Goal: Information Seeking & Learning: Find specific fact

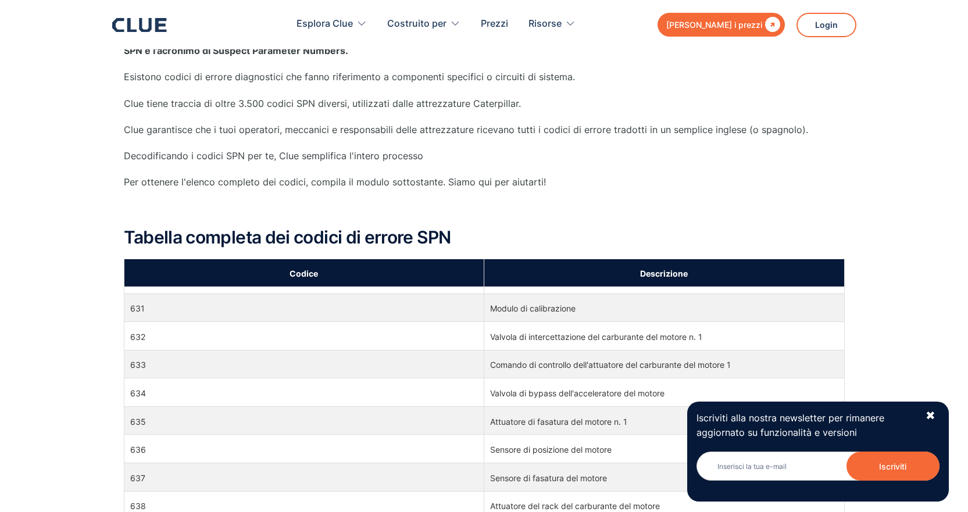
scroll to position [8658, 0]
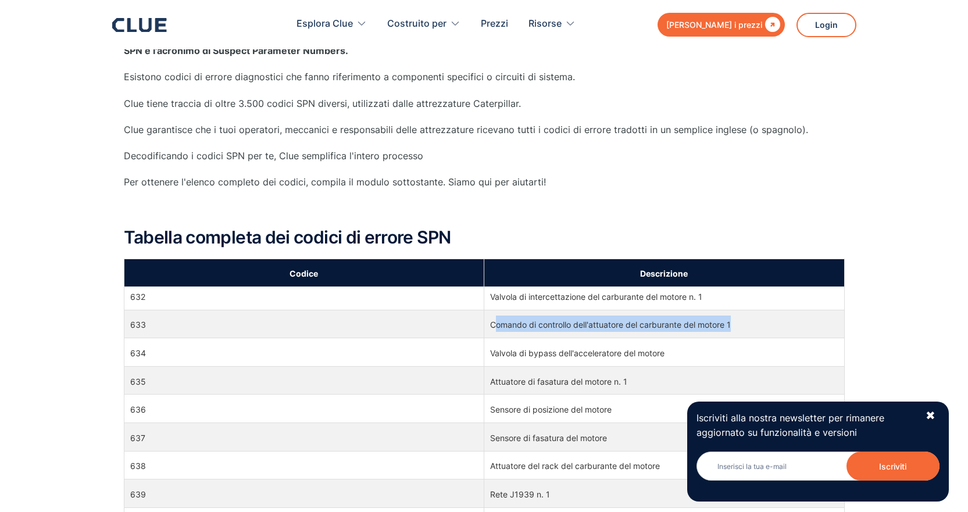
drag, startPoint x: 492, startPoint y: 327, endPoint x: 741, endPoint y: 328, distance: 248.8
click at [741, 328] on td "Comando di controllo dell'attuatore del carburante del motore 1" at bounding box center [664, 324] width 360 height 28
drag, startPoint x: 546, startPoint y: 330, endPoint x: 538, endPoint y: 327, distance: 9.4
click at [545, 330] on td "Comando di controllo dell'attuatore del carburante del motore 1" at bounding box center [664, 324] width 360 height 28
click at [503, 323] on font "Comando di controllo dell'attuatore del carburante del motore 1" at bounding box center [610, 325] width 241 height 10
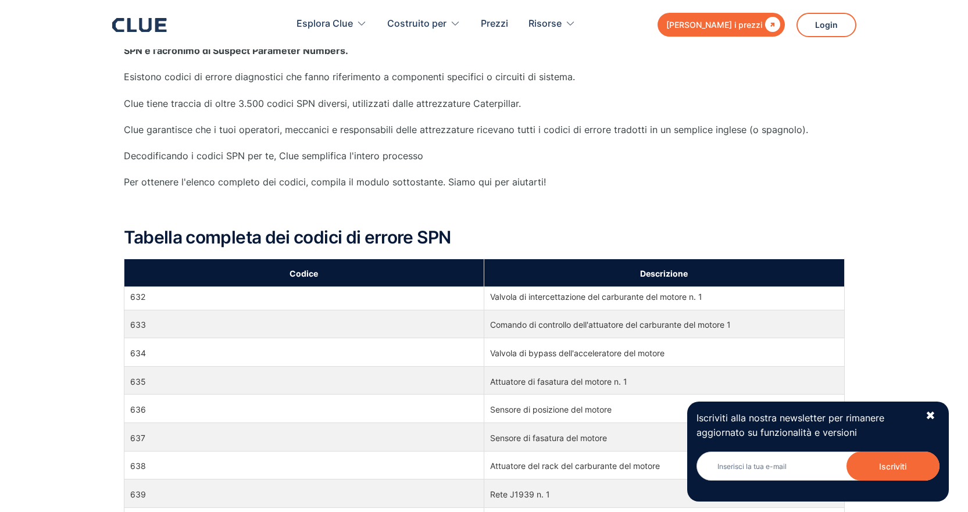
click at [490, 324] on font "Comando di controllo dell'attuatore del carburante del motore 1" at bounding box center [610, 325] width 241 height 10
drag, startPoint x: 489, startPoint y: 324, endPoint x: 743, endPoint y: 325, distance: 254.0
click at [743, 325] on td "Comando di controllo dell'attuatore del carburante del motore 1" at bounding box center [664, 324] width 360 height 28
copy font "Comando di controllo dell'attuatore del carburante del motore 1"
click at [366, 345] on td "634" at bounding box center [304, 352] width 360 height 28
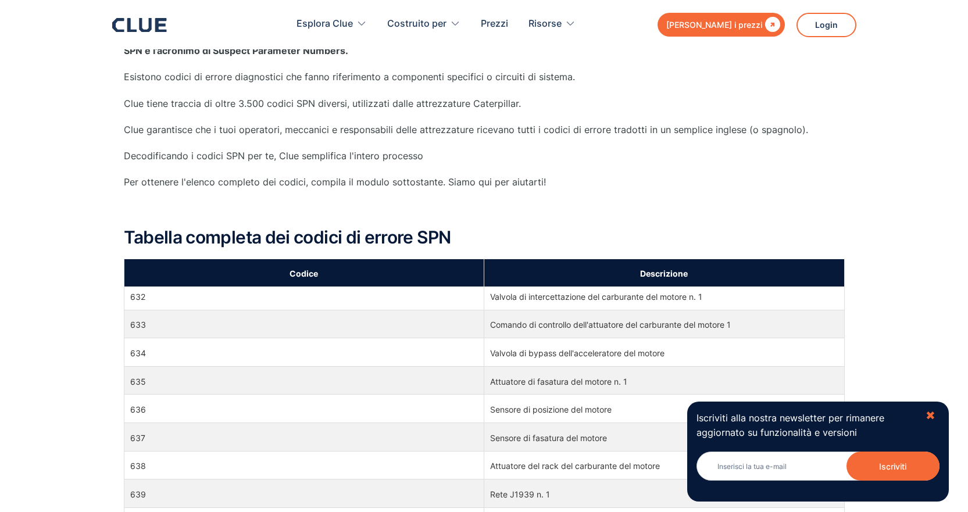
click at [928, 416] on font "✖" at bounding box center [930, 416] width 10 height 14
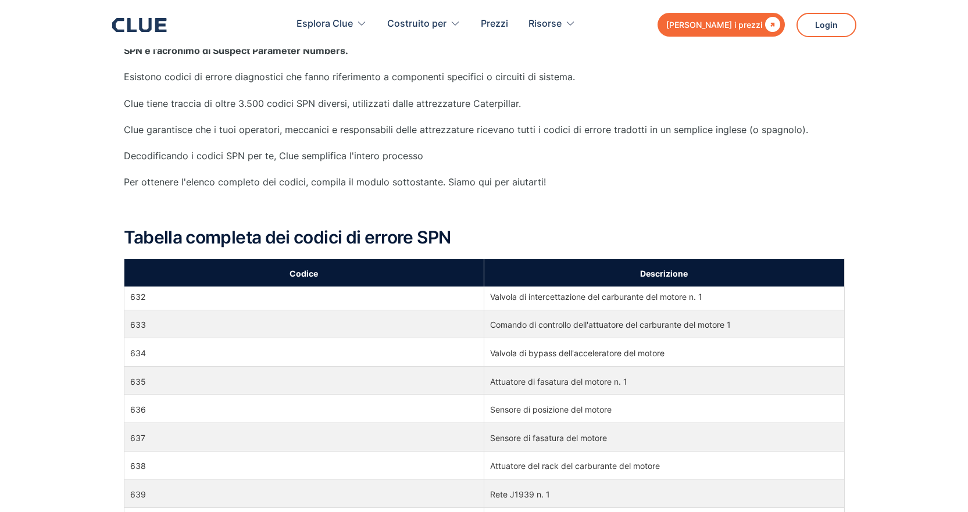
click at [226, 390] on td "635" at bounding box center [304, 380] width 360 height 28
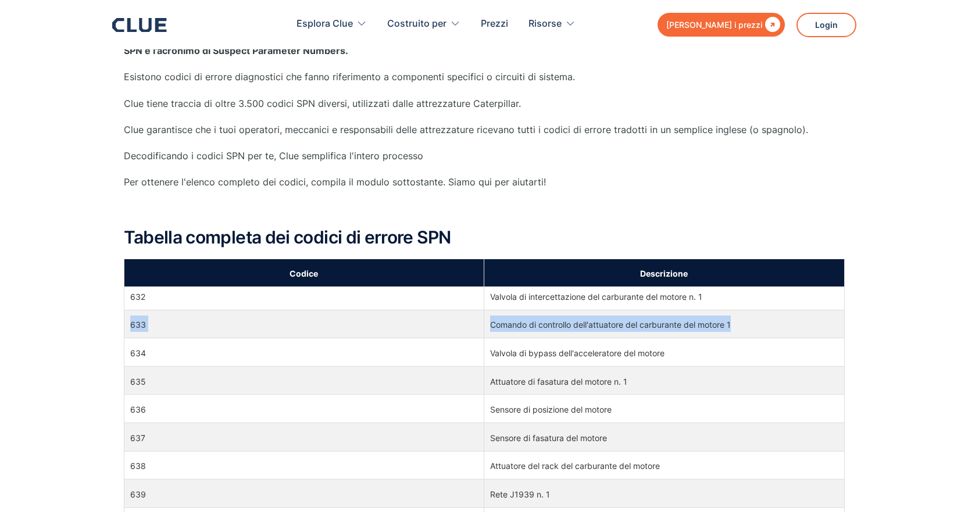
drag, startPoint x: 129, startPoint y: 324, endPoint x: 739, endPoint y: 328, distance: 609.8
click at [742, 329] on tr "633 Comando di controllo dell'attuatore del carburante del motore 1" at bounding box center [484, 324] width 720 height 28
click at [740, 328] on td "Comando di controllo dell'attuatore del carburante del motore 1" at bounding box center [664, 324] width 360 height 28
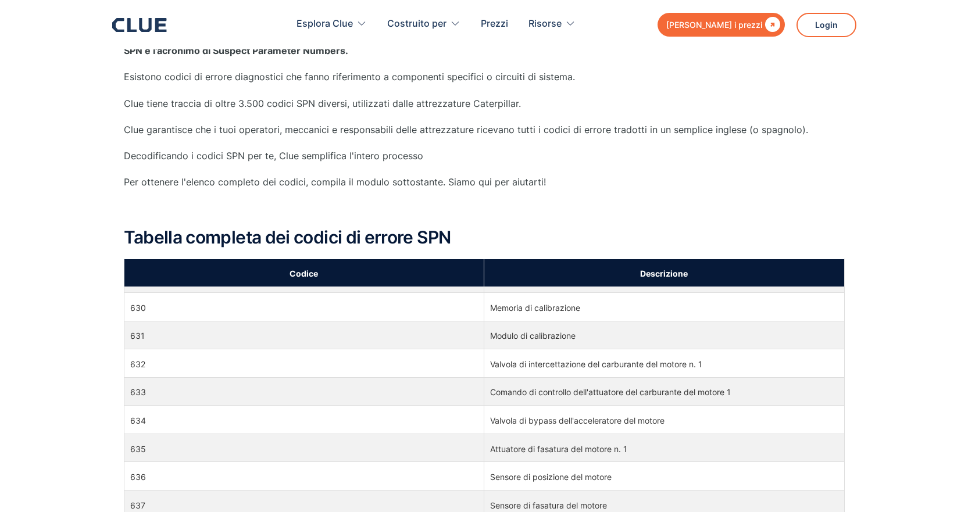
scroll to position [8672, 0]
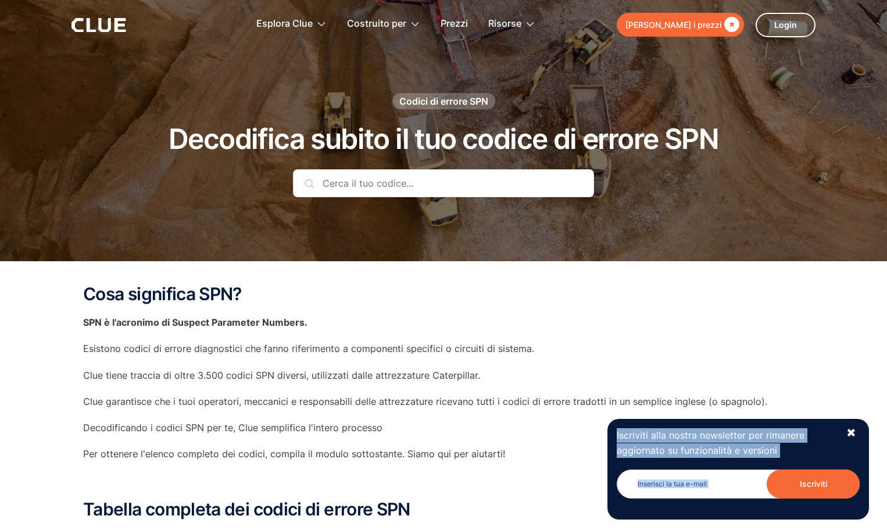
drag, startPoint x: 845, startPoint y: 428, endPoint x: 856, endPoint y: 421, distance: 12.3
click at [848, 428] on div "Iscriviti alla nostra newsletter per rimanere aggiornato su funzionalità e vers…" at bounding box center [738, 469] width 262 height 100
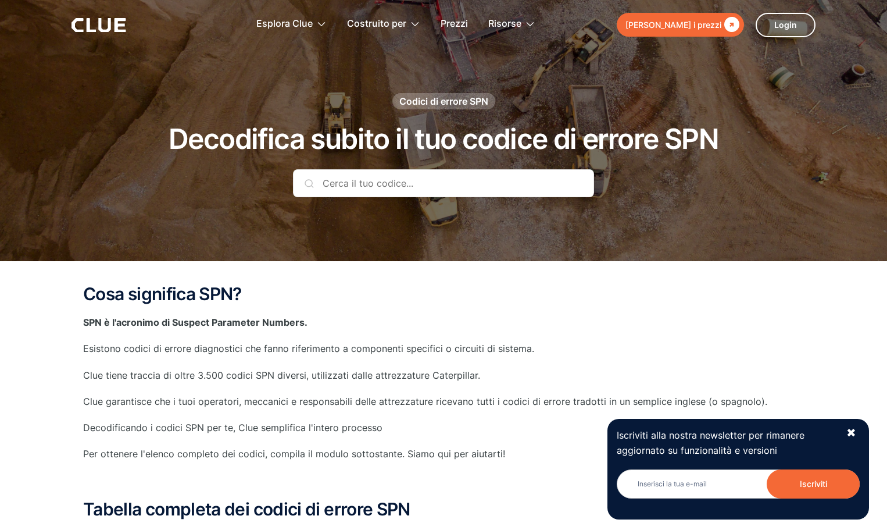
click at [392, 190] on input "text" at bounding box center [443, 183] width 301 height 28
